Goal: Task Accomplishment & Management: Complete application form

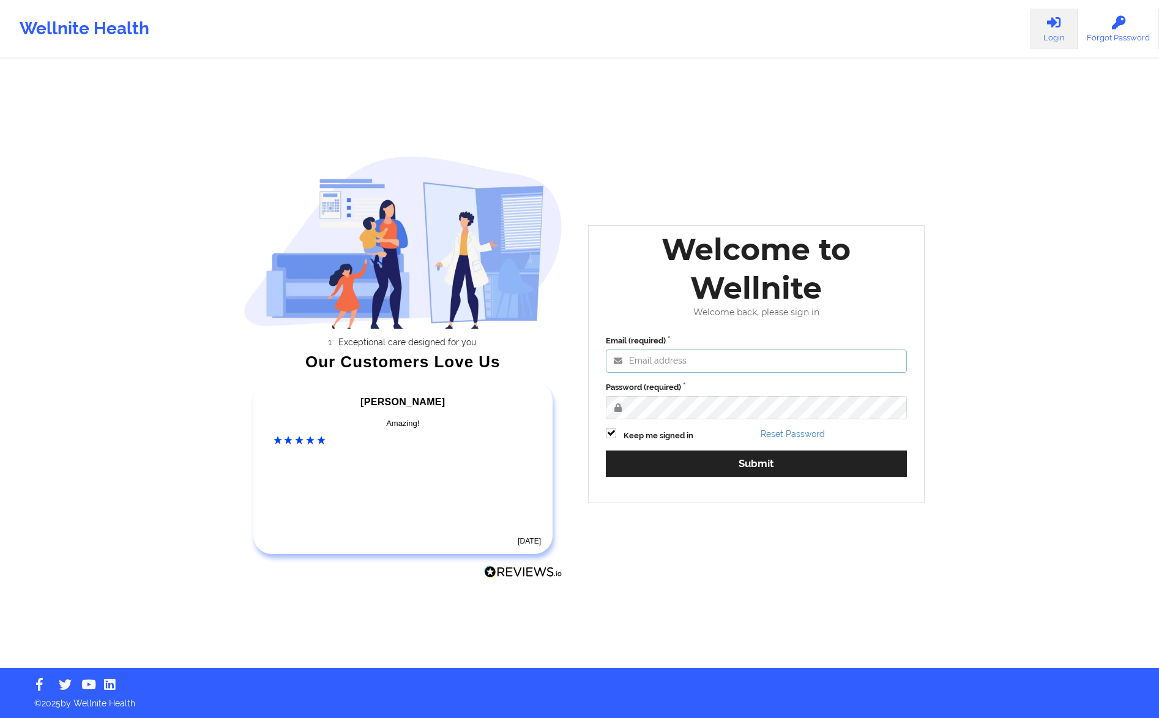
click at [671, 357] on input "Email (required)" at bounding box center [756, 360] width 301 height 23
type input "[PERSON_NAME][EMAIL_ADDRESS][DOMAIN_NAME]"
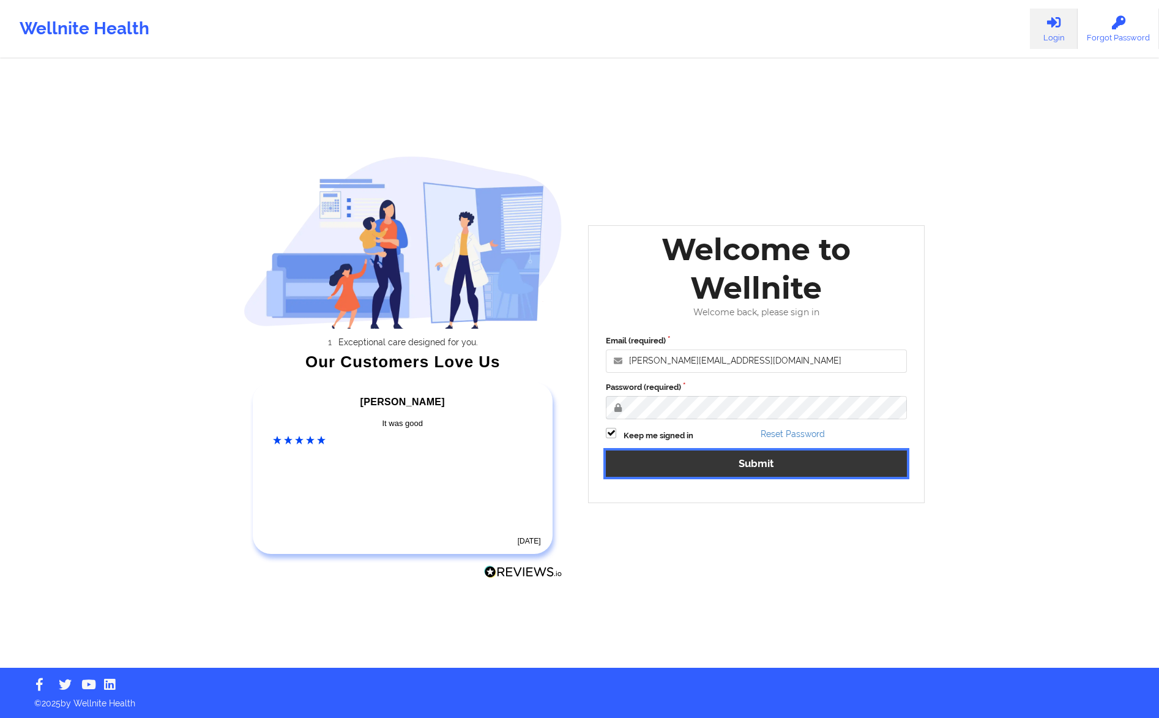
click at [702, 463] on button "Submit" at bounding box center [756, 463] width 301 height 26
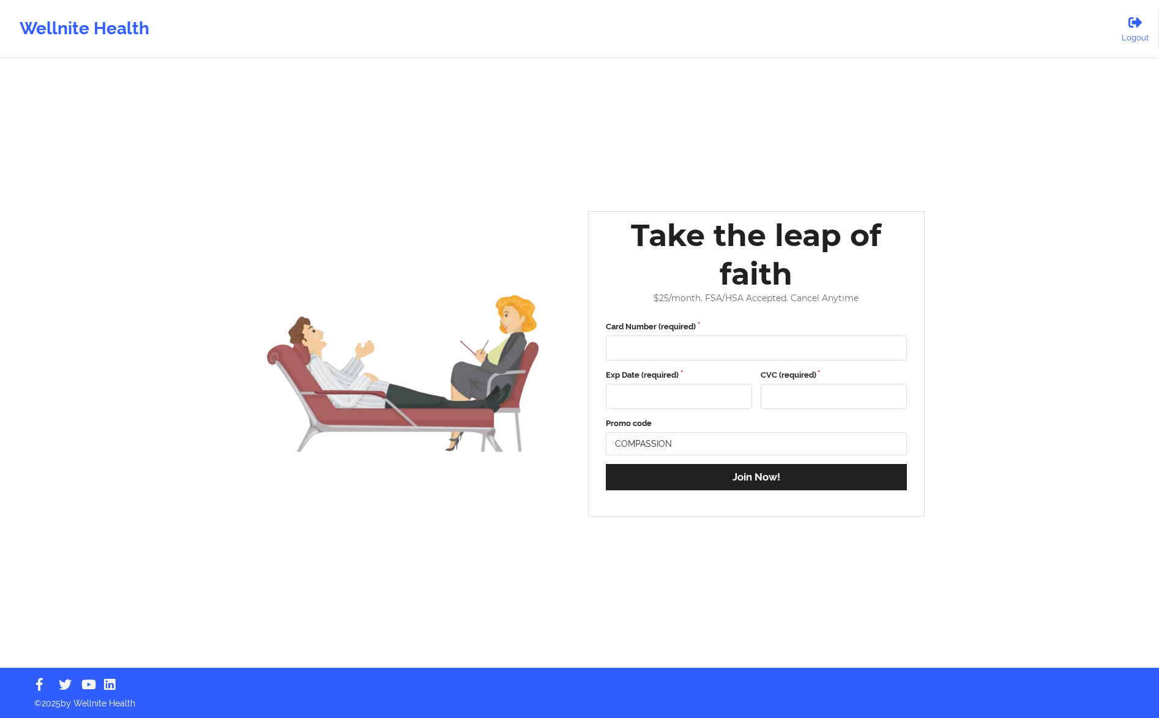
click at [80, 23] on div "Wellnite Health" at bounding box center [84, 28] width 169 height 49
